Goal: Use online tool/utility: Utilize a website feature to perform a specific function

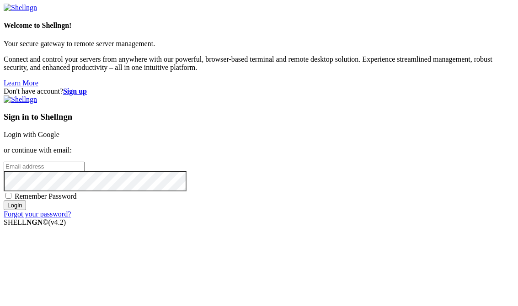
click at [59, 131] on link "Login with Google" at bounding box center [32, 135] width 56 height 8
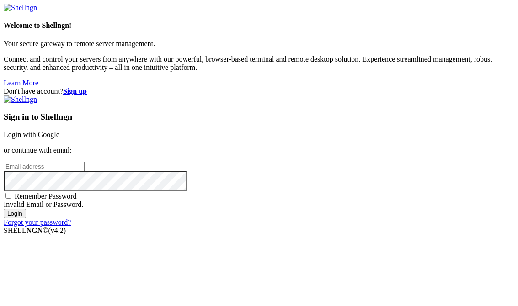
click at [59, 131] on link "Login with Google" at bounding box center [32, 135] width 56 height 8
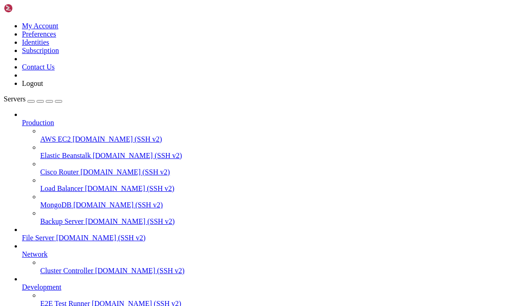
scroll to position [63, 0]
